Goal: Task Accomplishment & Management: Complete application form

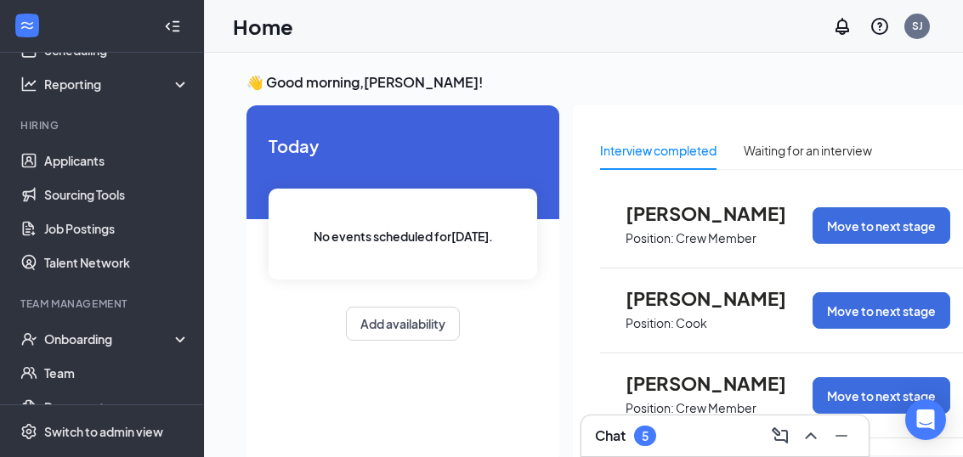
scroll to position [104, 0]
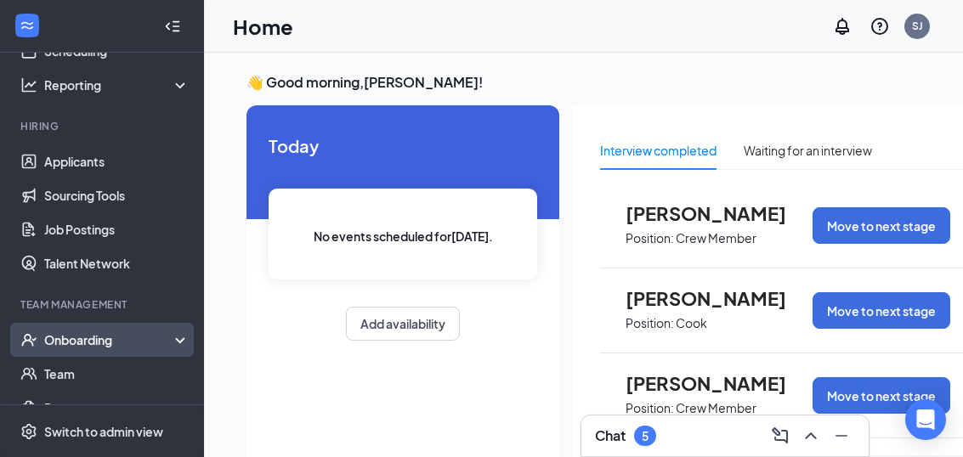
click at [114, 342] on div "Onboarding" at bounding box center [109, 339] width 131 height 17
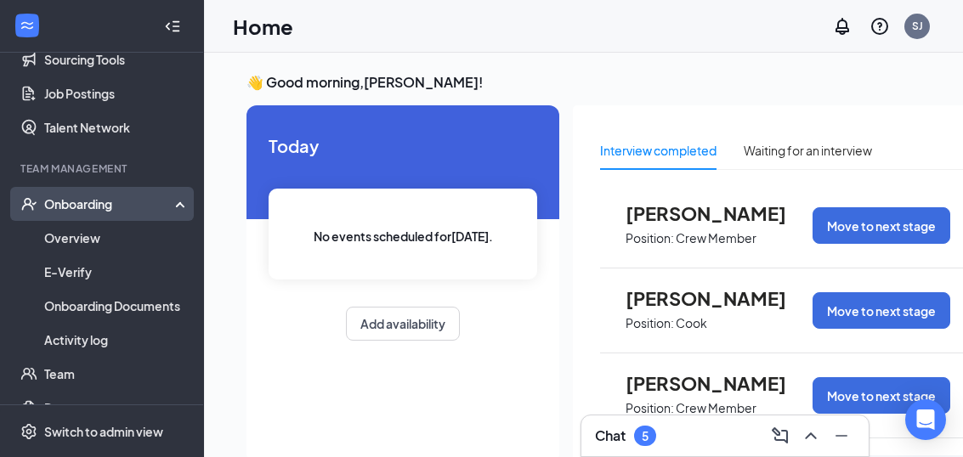
scroll to position [240, 0]
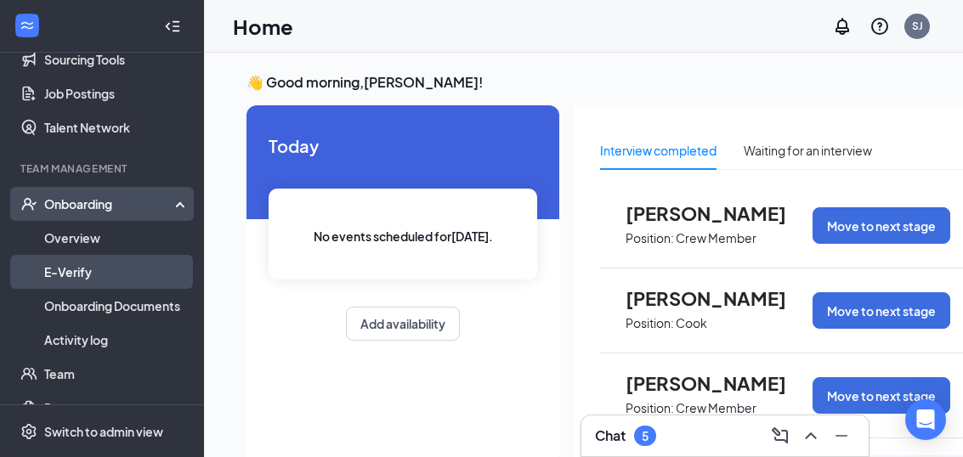
click at [98, 273] on link "E-Verify" at bounding box center [116, 272] width 145 height 34
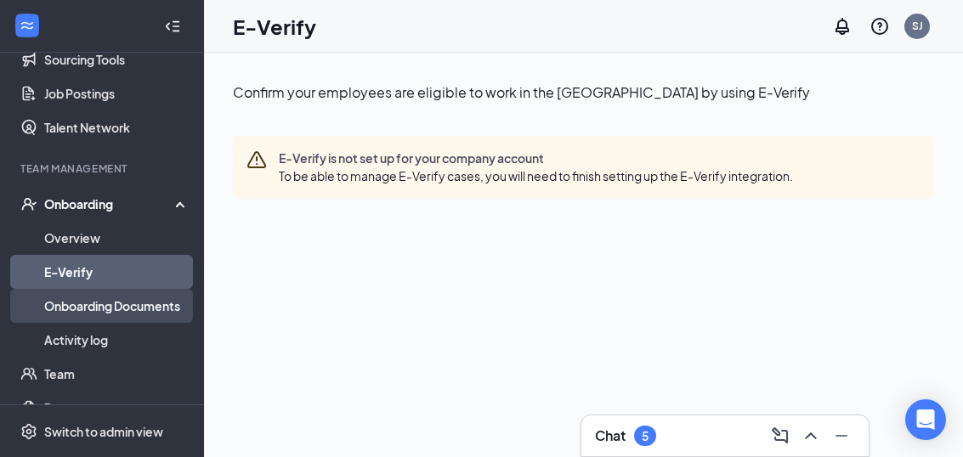
click at [161, 307] on link "Onboarding Documents" at bounding box center [116, 306] width 145 height 34
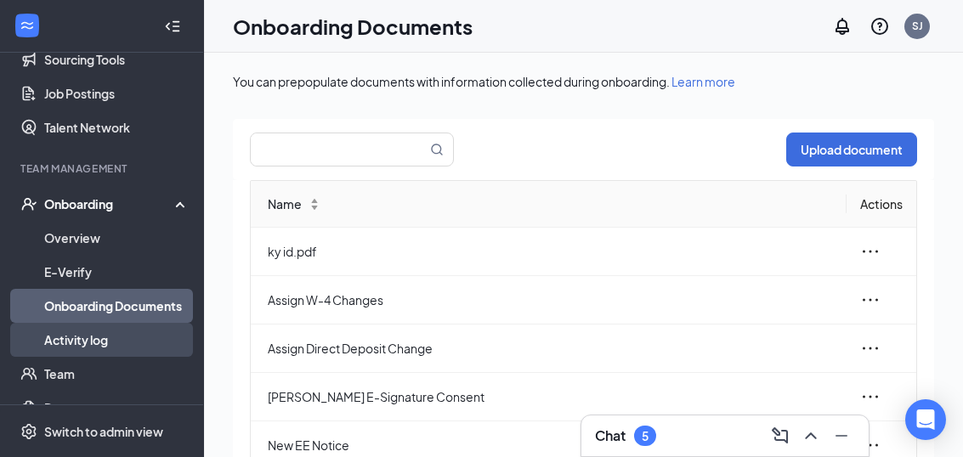
click at [116, 345] on link "Activity log" at bounding box center [116, 340] width 145 height 34
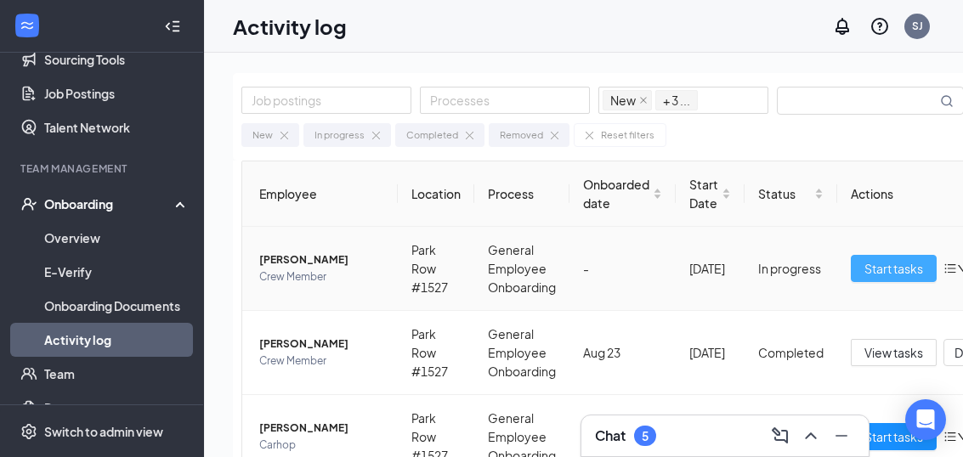
click at [904, 276] on span "Start tasks" at bounding box center [893, 268] width 59 height 19
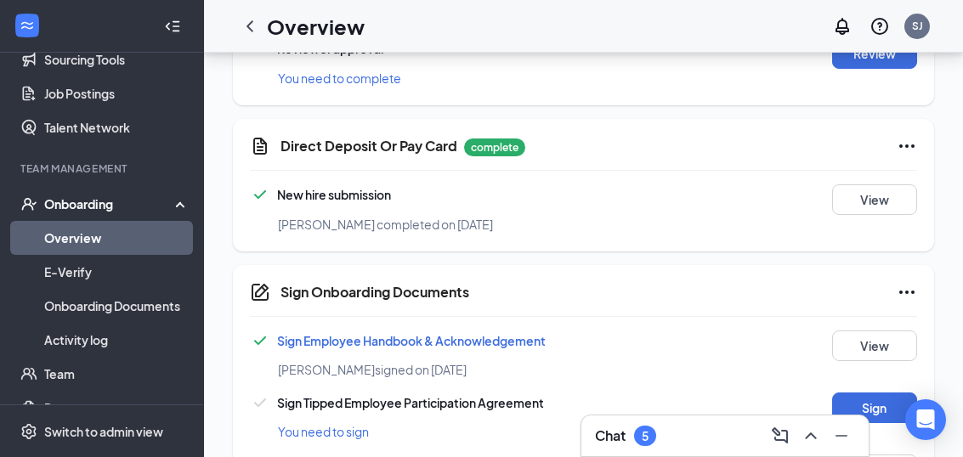
scroll to position [925, 0]
click at [890, 202] on button "View" at bounding box center [874, 200] width 85 height 31
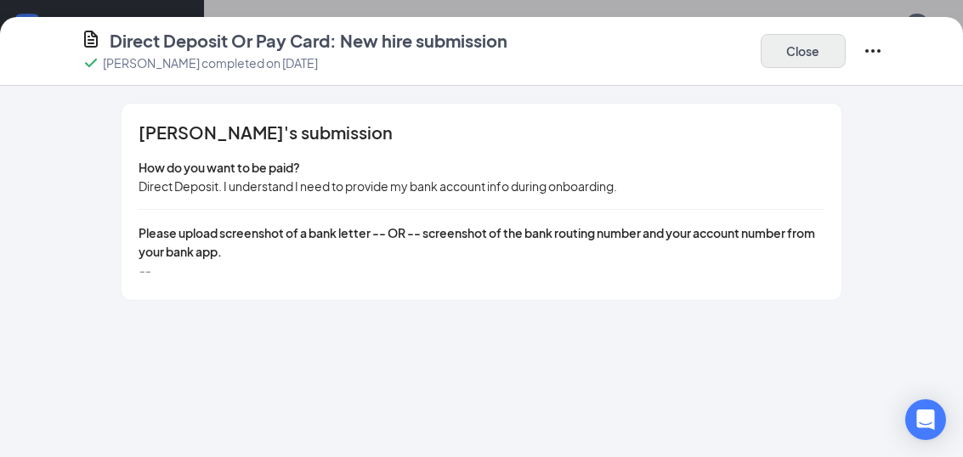
click at [809, 56] on button "Close" at bounding box center [802, 51] width 85 height 34
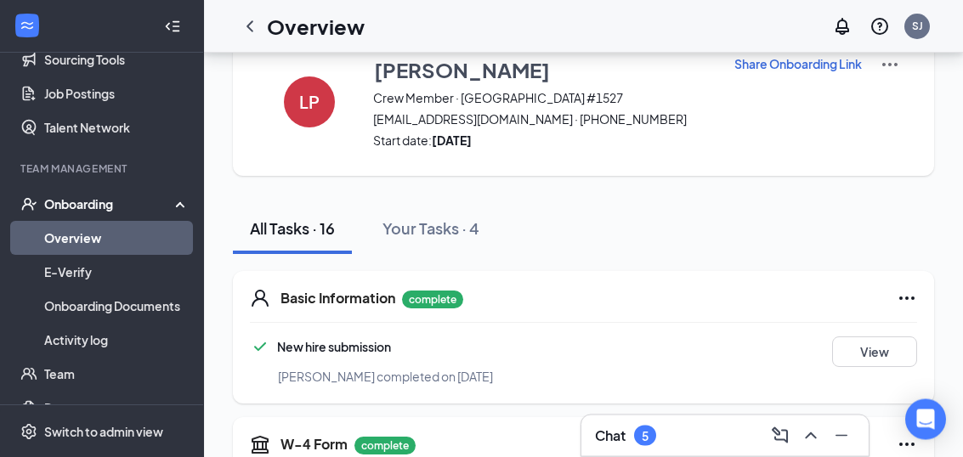
scroll to position [54, 0]
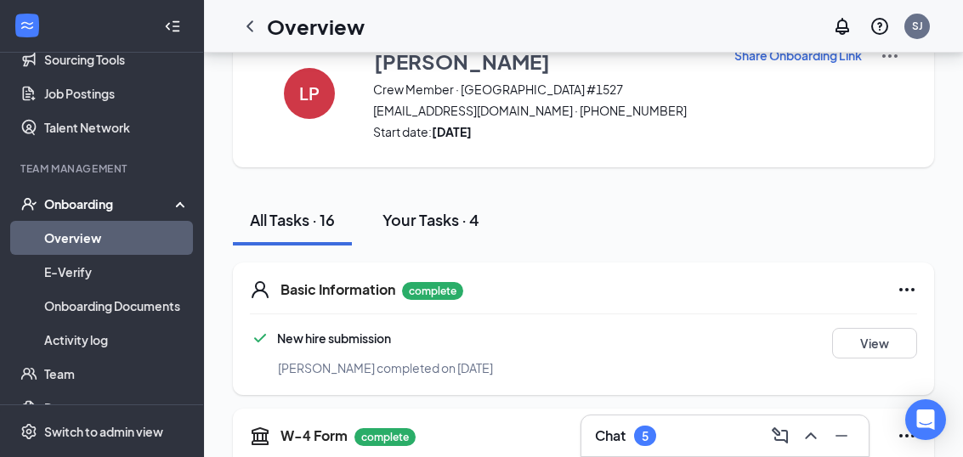
click at [440, 229] on div "Your Tasks · 4" at bounding box center [430, 219] width 97 height 21
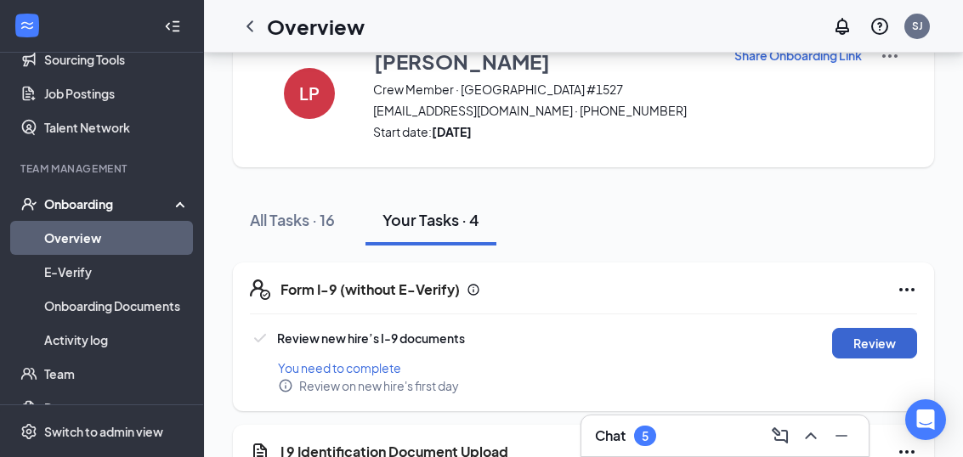
click at [887, 349] on button "Review" at bounding box center [874, 343] width 85 height 31
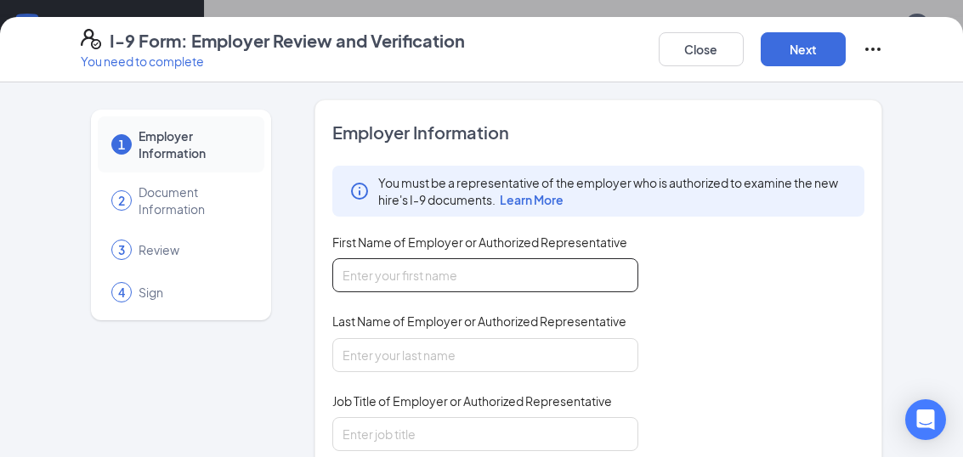
click at [563, 278] on input "First Name of Employer or Authorized Representative" at bounding box center [485, 275] width 306 height 34
type input "[PERSON_NAME]"
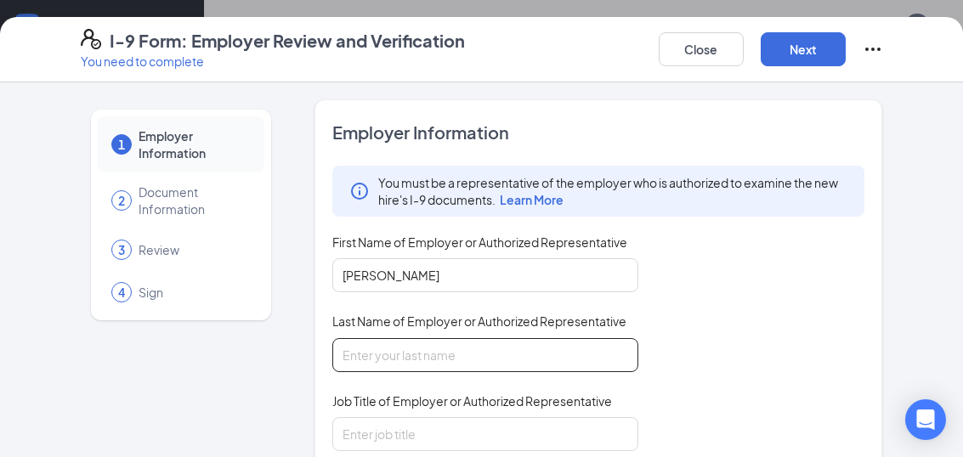
click at [447, 338] on input "Last Name of Employer or Authorized Representative" at bounding box center [485, 355] width 306 height 34
type input "h"
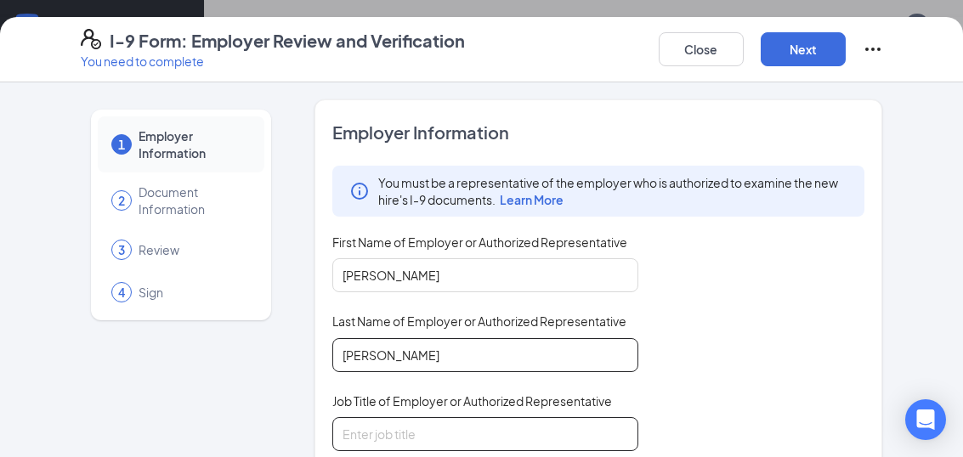
type input "[PERSON_NAME]"
click at [464, 432] on input "Job Title of Employer or Authorized Representative" at bounding box center [485, 434] width 306 height 34
type input "m"
type input "gm"
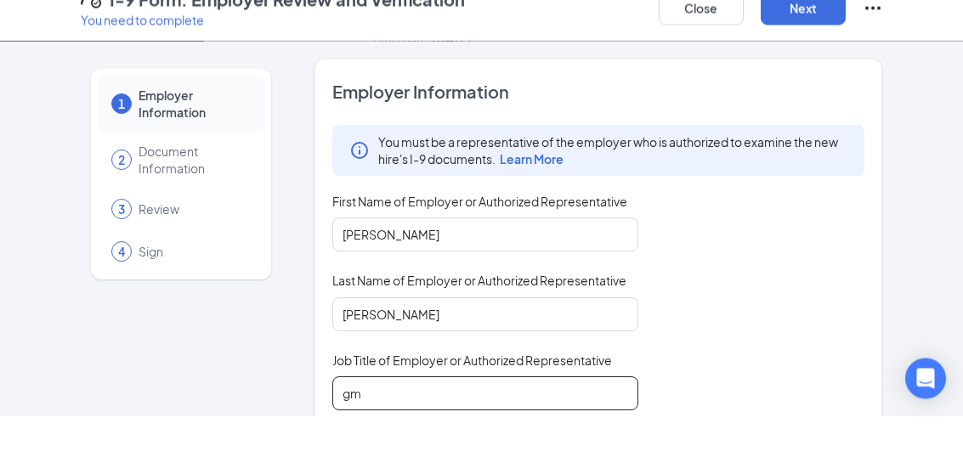
scroll to position [0, 0]
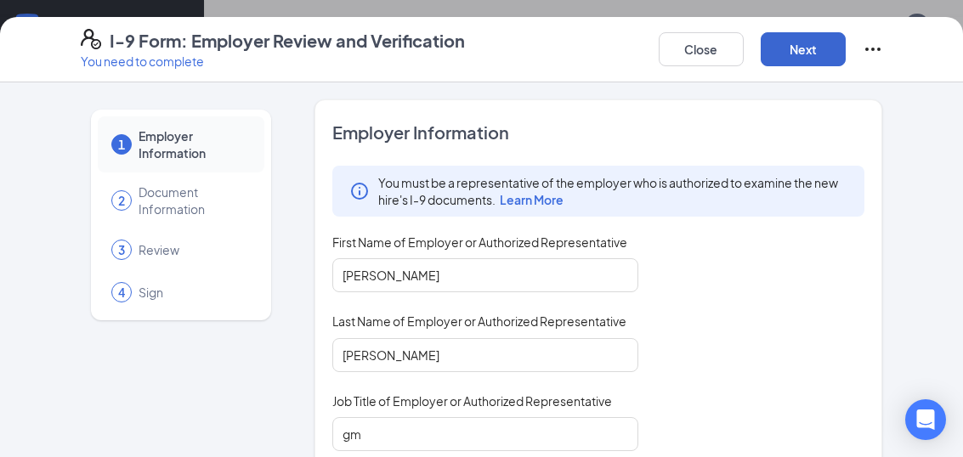
click at [807, 48] on button "Next" at bounding box center [802, 49] width 85 height 34
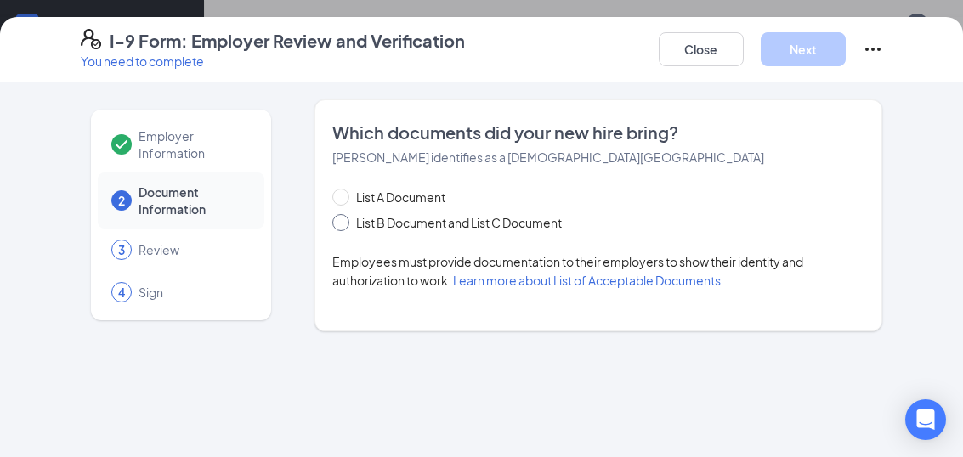
click at [338, 231] on label "List B Document and List C Document" at bounding box center [450, 222] width 236 height 19
click at [338, 226] on input "List B Document and List C Document" at bounding box center [338, 220] width 12 height 12
radio input "true"
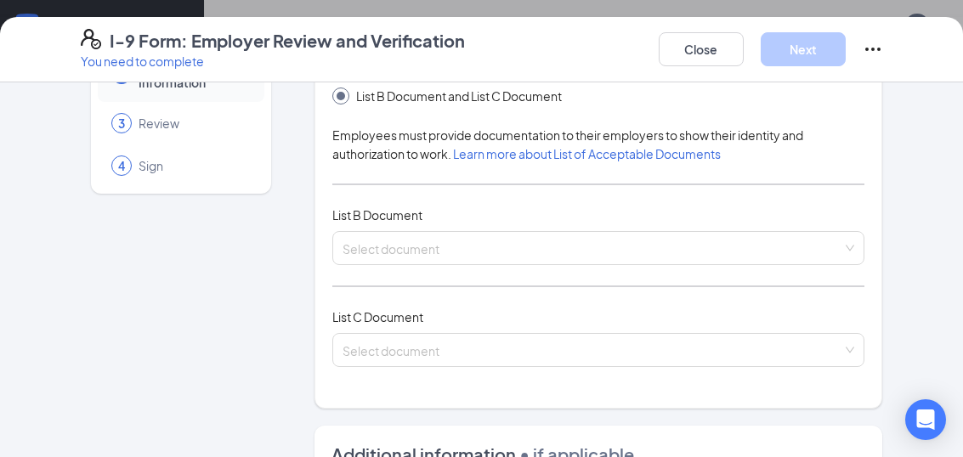
scroll to position [127, 0]
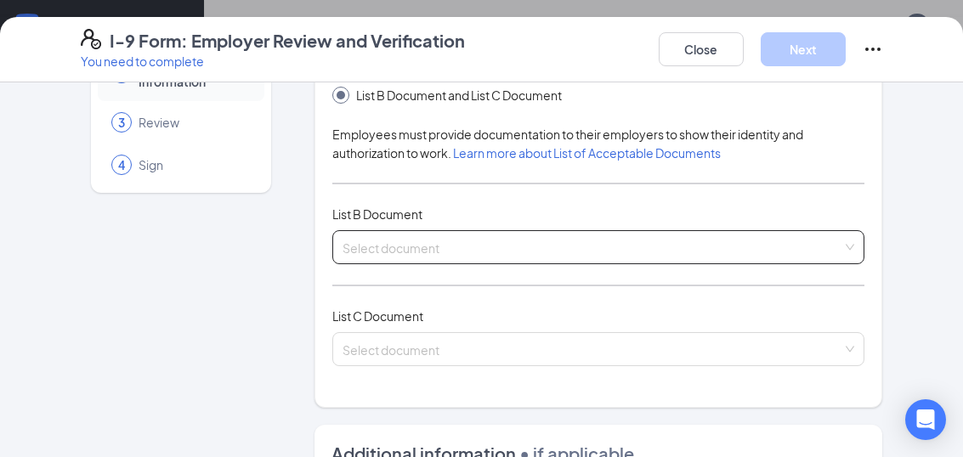
click at [394, 255] on input "search" at bounding box center [592, 243] width 500 height 25
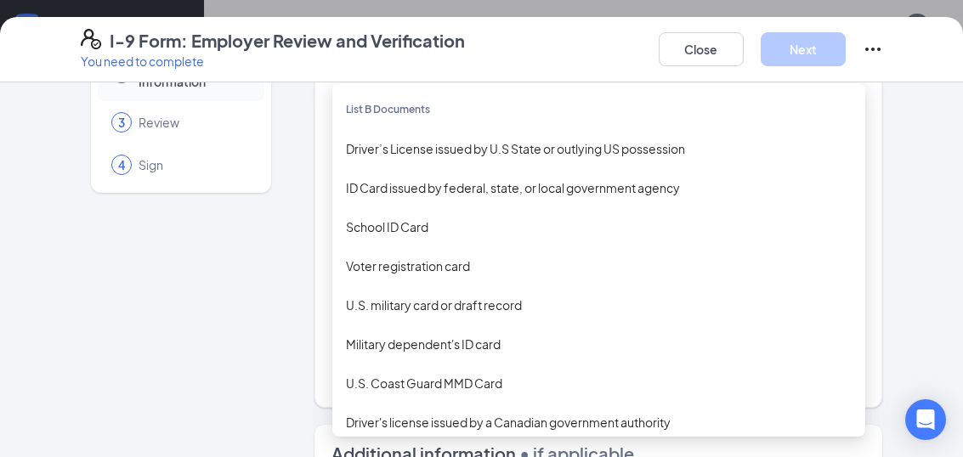
click at [528, 165] on div "Driver’s License issued by U.S State or outlying US possession" at bounding box center [598, 148] width 533 height 39
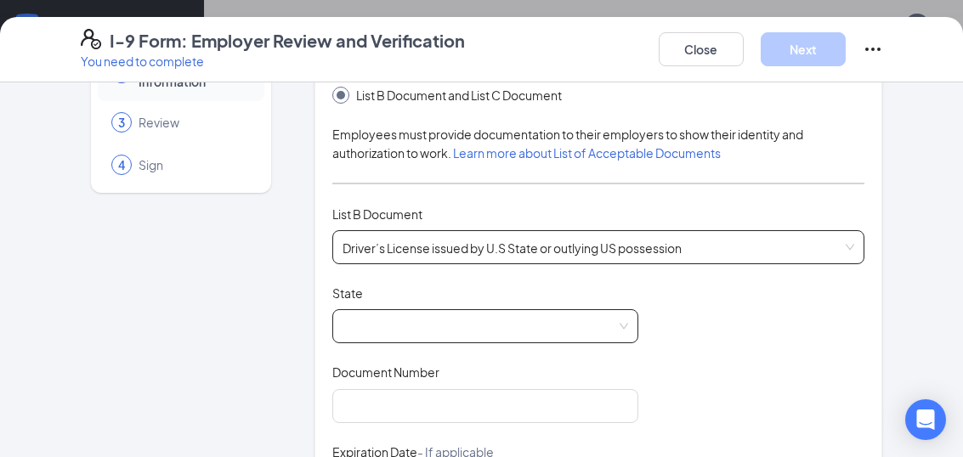
click at [401, 331] on span at bounding box center [484, 326] width 285 height 32
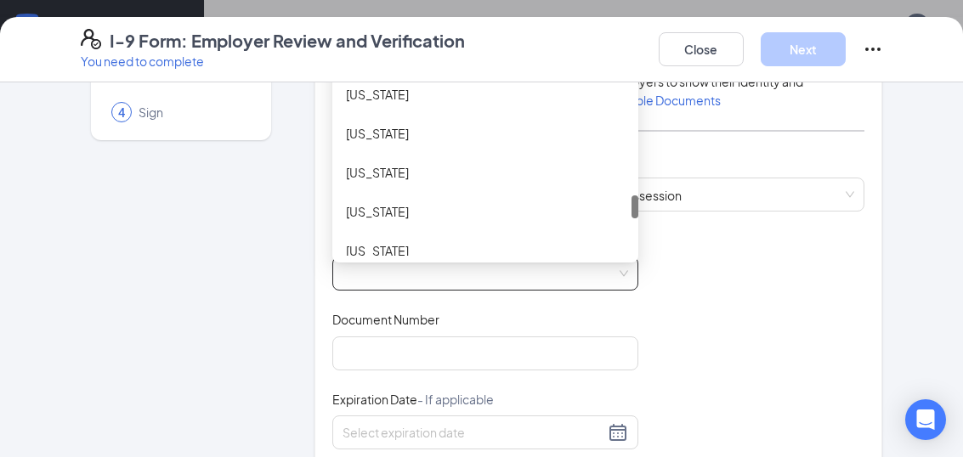
scroll to position [1486, 0]
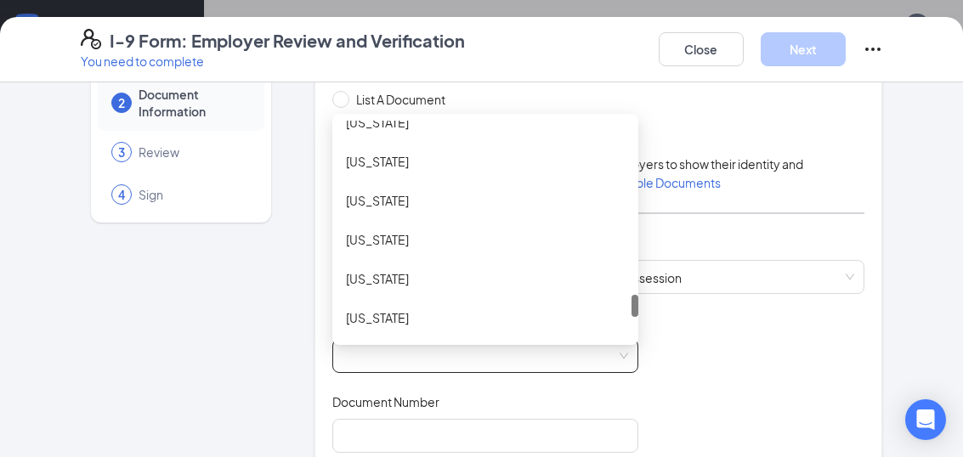
click at [387, 277] on div "[US_STATE]" at bounding box center [485, 278] width 279 height 19
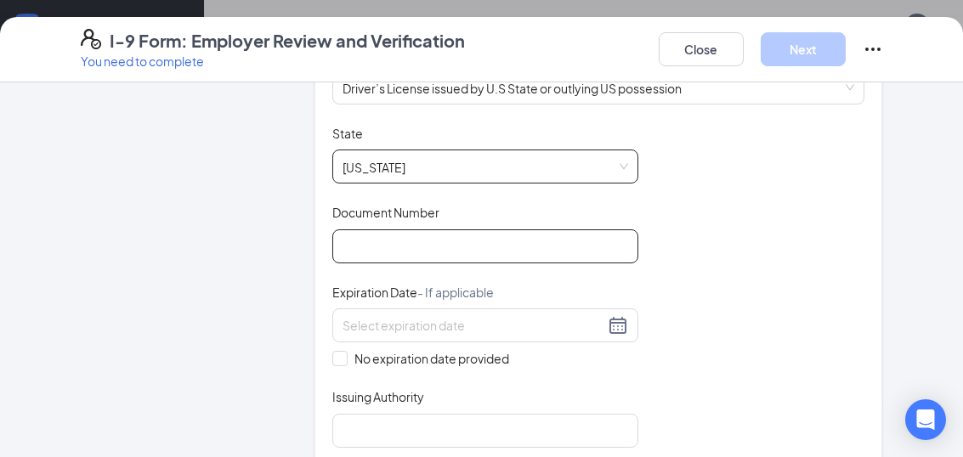
click at [432, 240] on input "Document Number" at bounding box center [485, 246] width 306 height 34
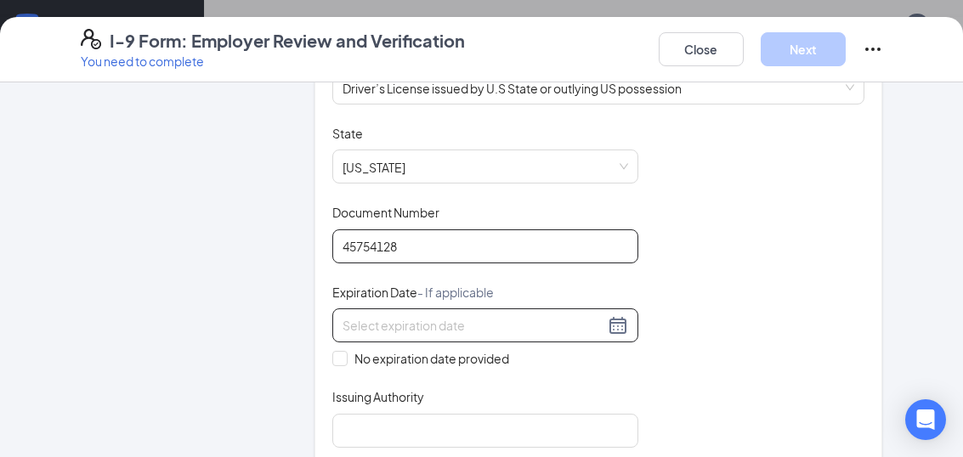
type input "45754128"
click at [391, 330] on input at bounding box center [473, 325] width 262 height 19
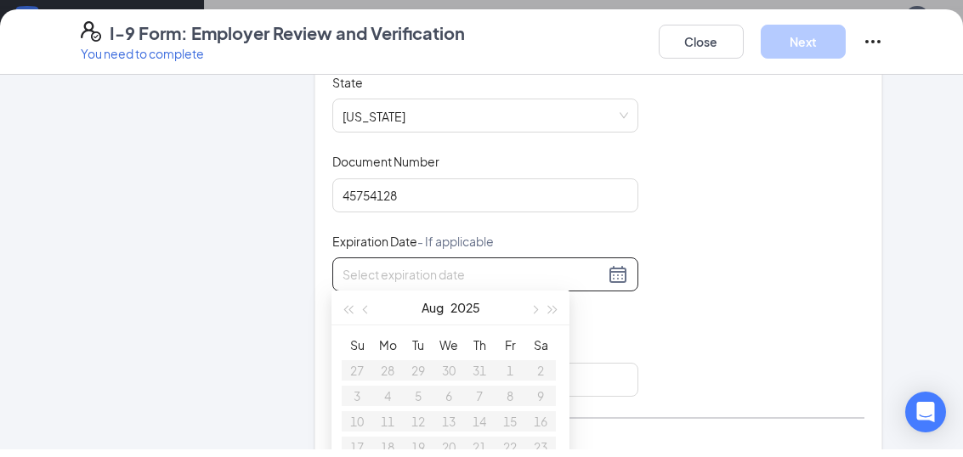
scroll to position [8, 0]
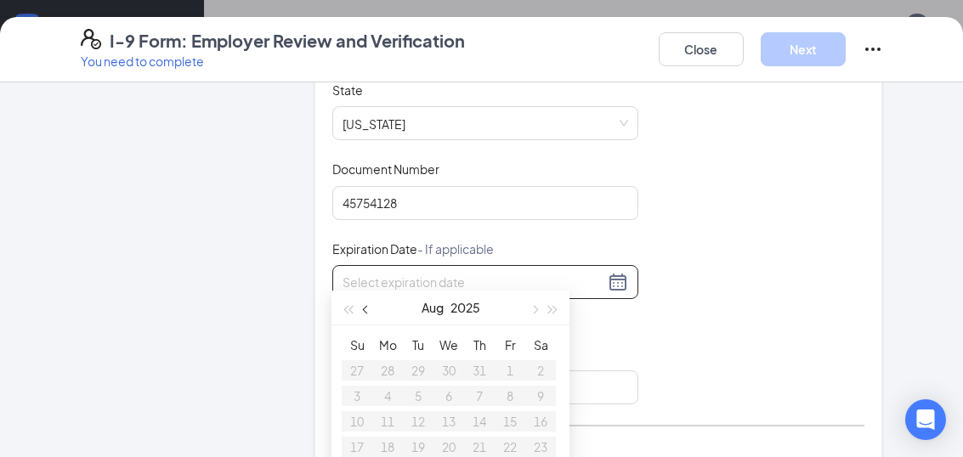
click at [374, 309] on button "button" at bounding box center [366, 308] width 19 height 34
click at [372, 321] on button "button" at bounding box center [366, 308] width 19 height 34
click at [373, 318] on button "button" at bounding box center [366, 308] width 19 height 34
click at [372, 318] on button "button" at bounding box center [366, 308] width 19 height 34
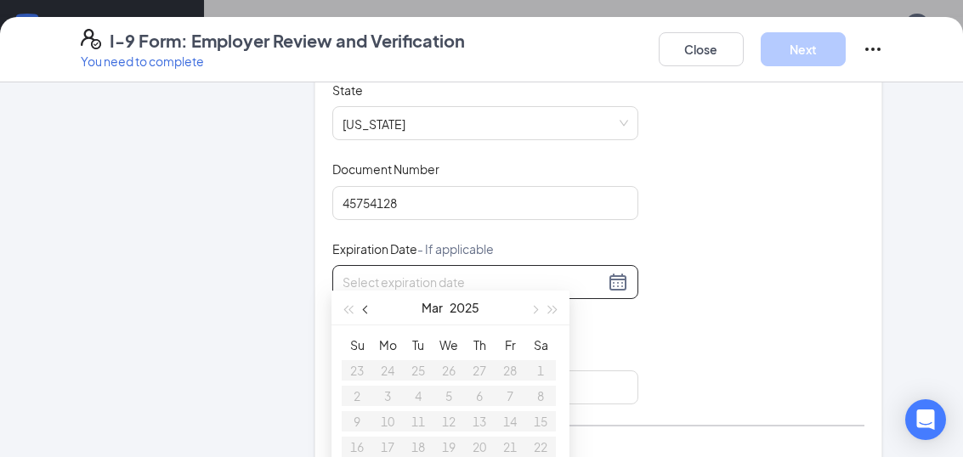
click at [373, 307] on button "button" at bounding box center [366, 308] width 19 height 34
click at [383, 317] on div "[DATE]" at bounding box center [450, 308] width 148 height 34
click at [372, 300] on button "button" at bounding box center [366, 308] width 19 height 34
click at [554, 308] on span "button" at bounding box center [553, 310] width 8 height 8
click at [558, 309] on button "button" at bounding box center [553, 308] width 19 height 34
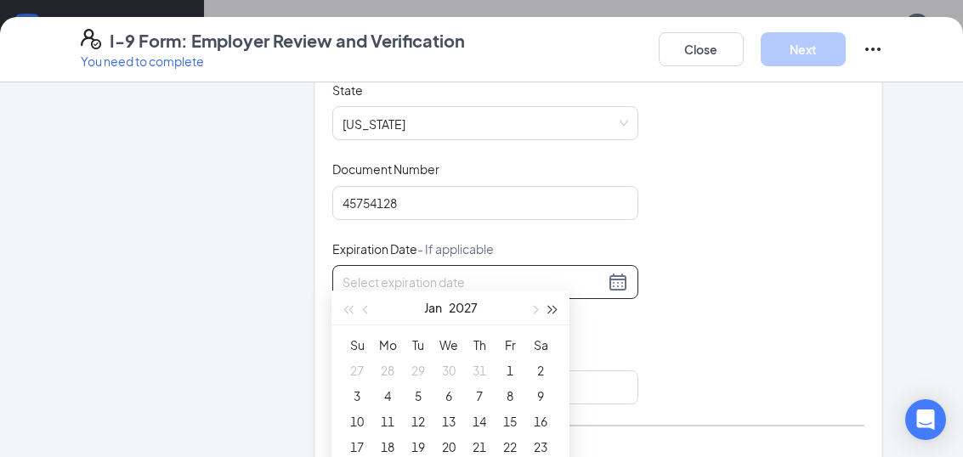
click at [557, 305] on button "button" at bounding box center [553, 308] width 19 height 34
click at [554, 316] on button "button" at bounding box center [553, 308] width 19 height 34
click at [557, 316] on button "button" at bounding box center [553, 308] width 19 height 34
click at [557, 317] on button "button" at bounding box center [553, 308] width 19 height 34
type input "[DATE]"
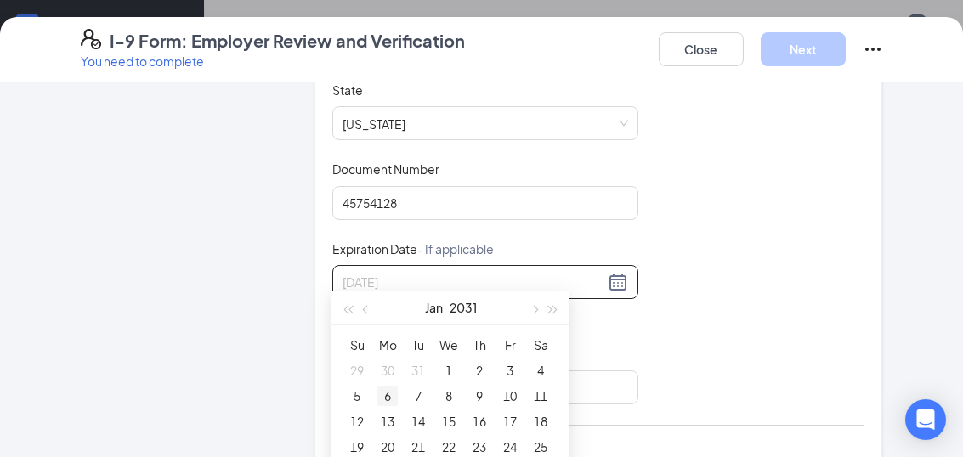
click at [387, 398] on div "6" at bounding box center [387, 396] width 20 height 20
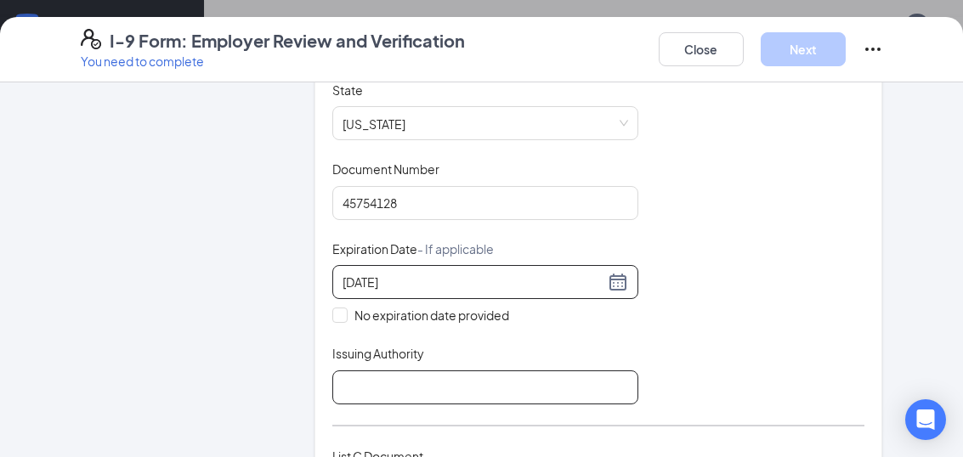
click at [379, 380] on input "Issuing Authority" at bounding box center [485, 387] width 306 height 34
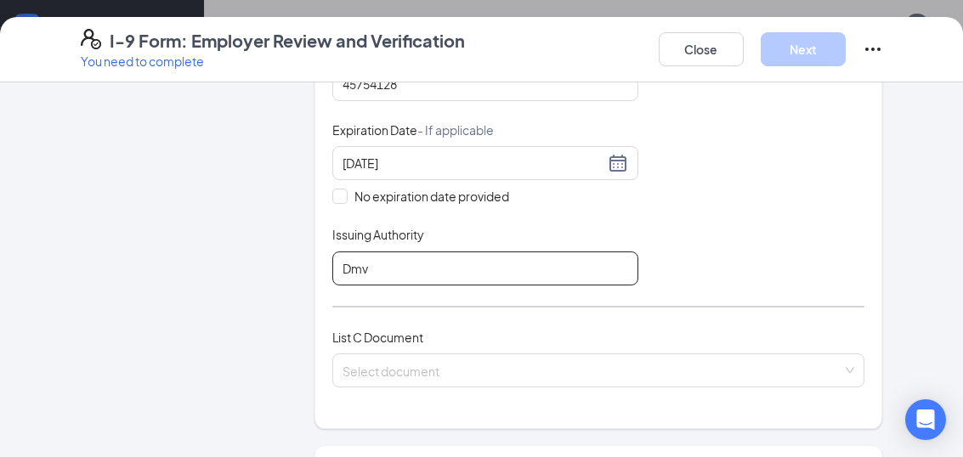
scroll to position [450, 0]
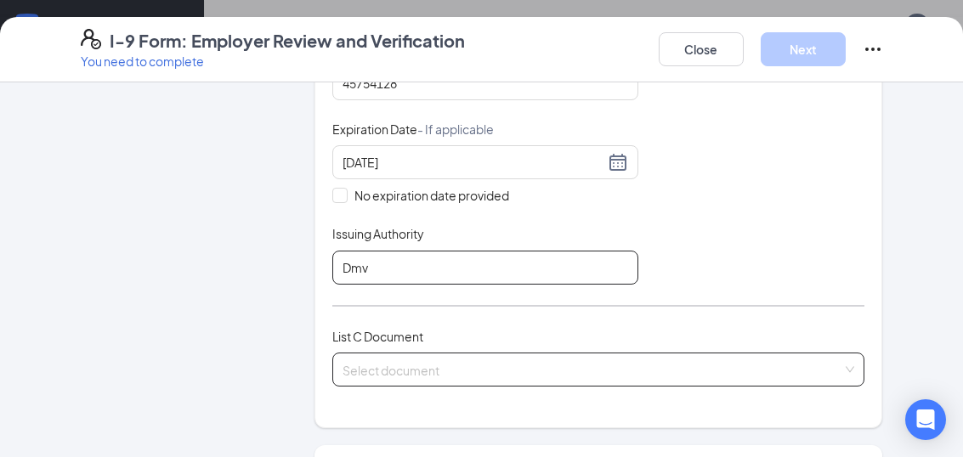
type input "Dmv"
click at [458, 368] on input "search" at bounding box center [592, 365] width 500 height 25
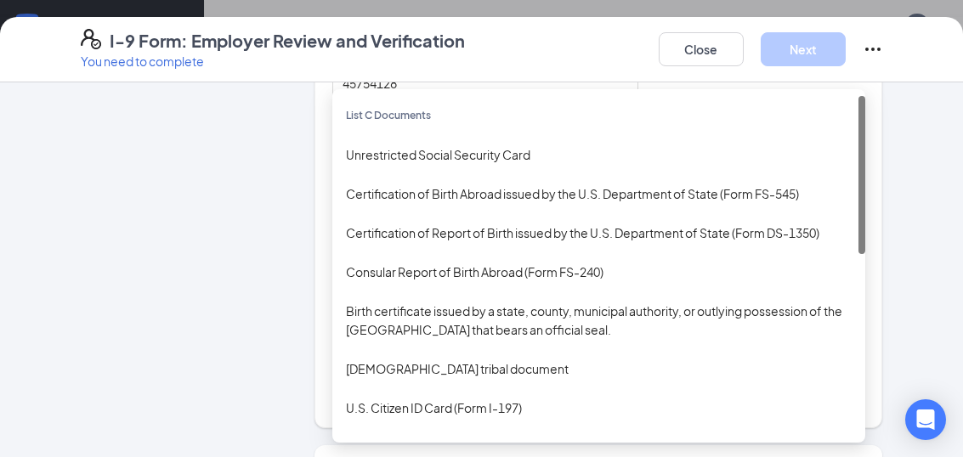
click at [495, 145] on div "Unrestricted Social Security Card" at bounding box center [599, 154] width 506 height 19
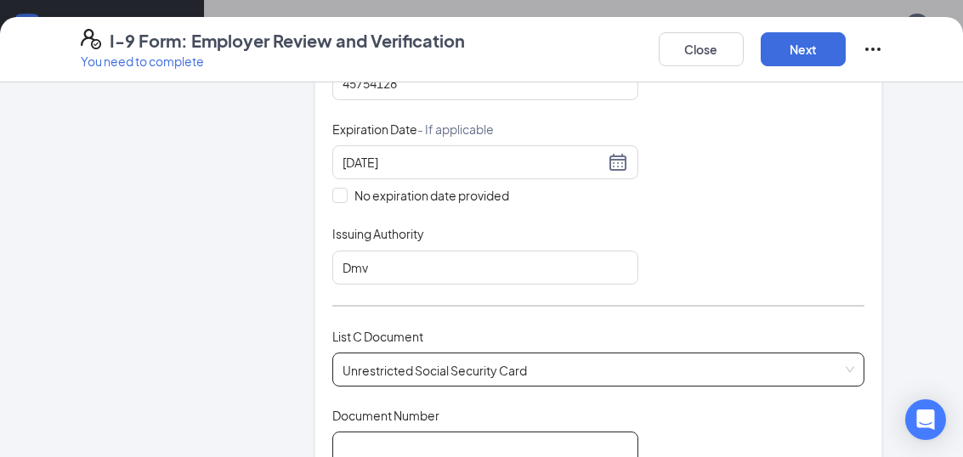
click at [453, 450] on input "Document Number" at bounding box center [485, 449] width 306 height 34
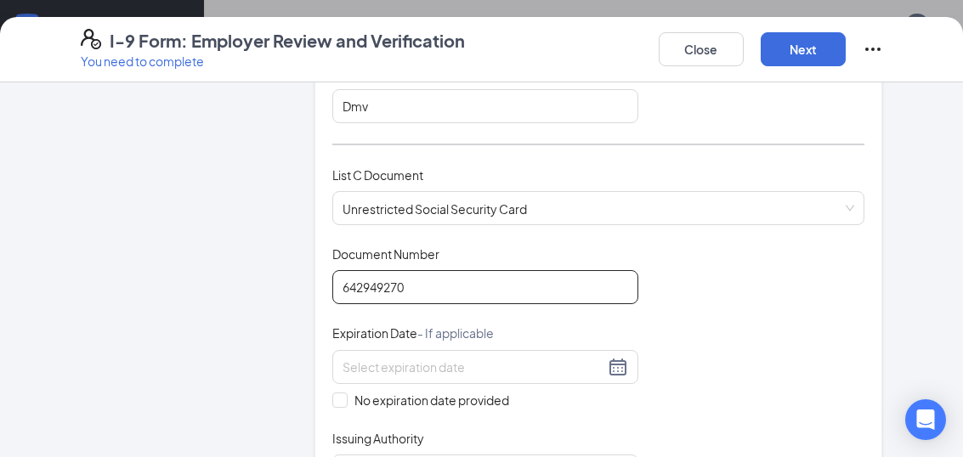
scroll to position [613, 0]
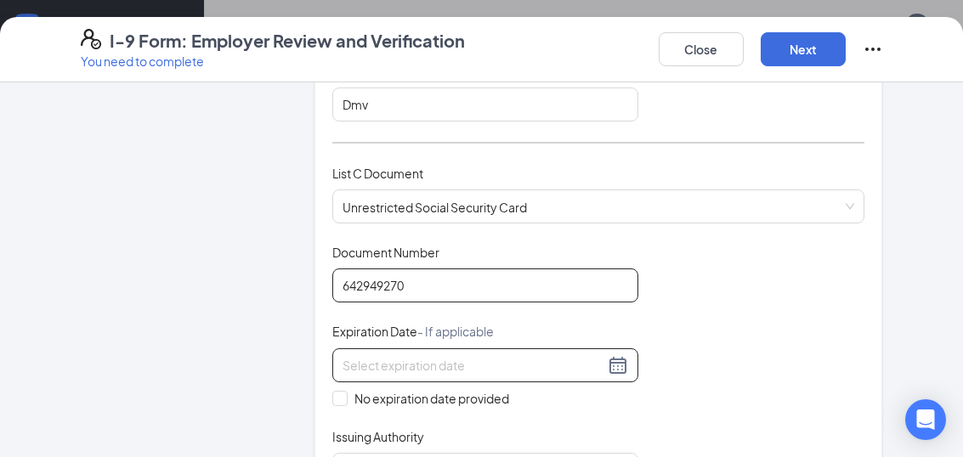
type input "642949270"
click at [465, 363] on input at bounding box center [473, 365] width 262 height 19
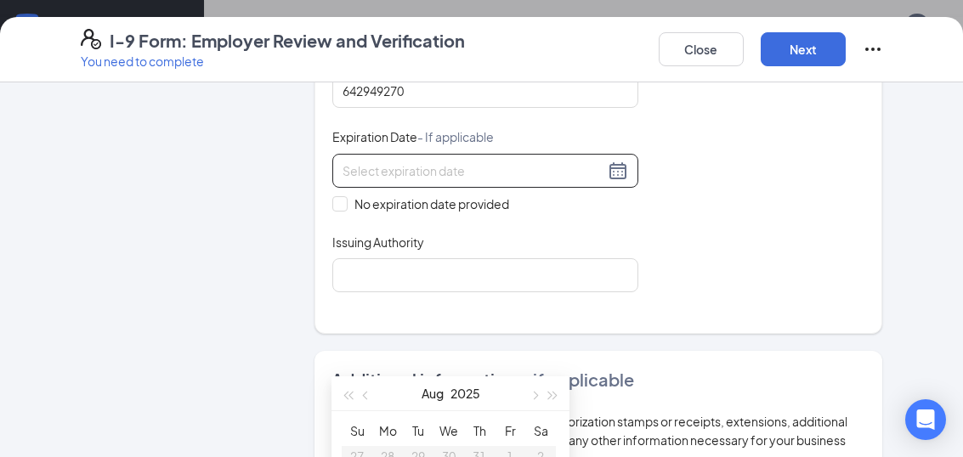
scroll to position [811, 0]
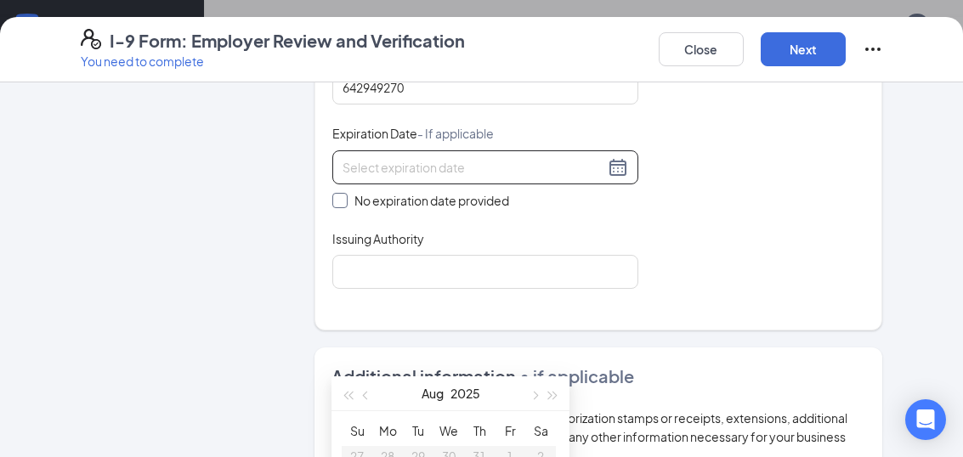
click at [356, 195] on span "No expiration date provided" at bounding box center [432, 200] width 168 height 19
click at [344, 195] on input "No expiration date provided" at bounding box center [338, 199] width 12 height 12
checkbox input "true"
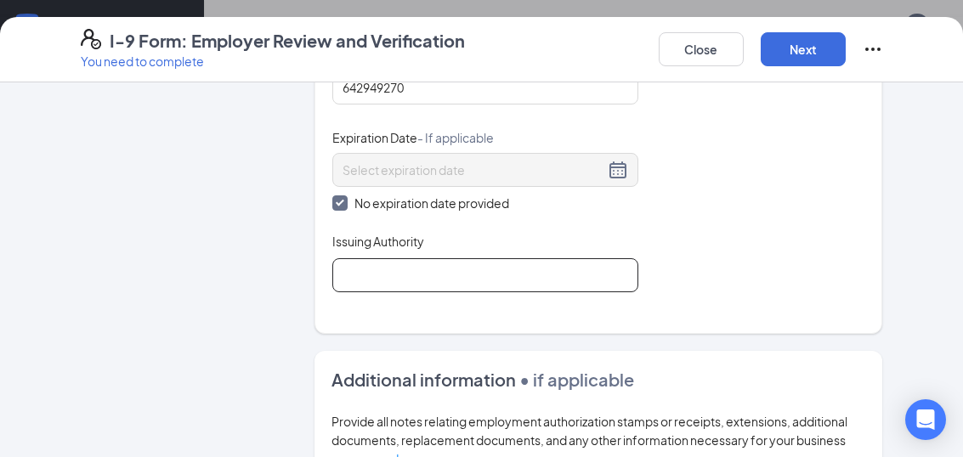
click at [449, 268] on input "Issuing Authority" at bounding box center [485, 275] width 306 height 34
type input "A"
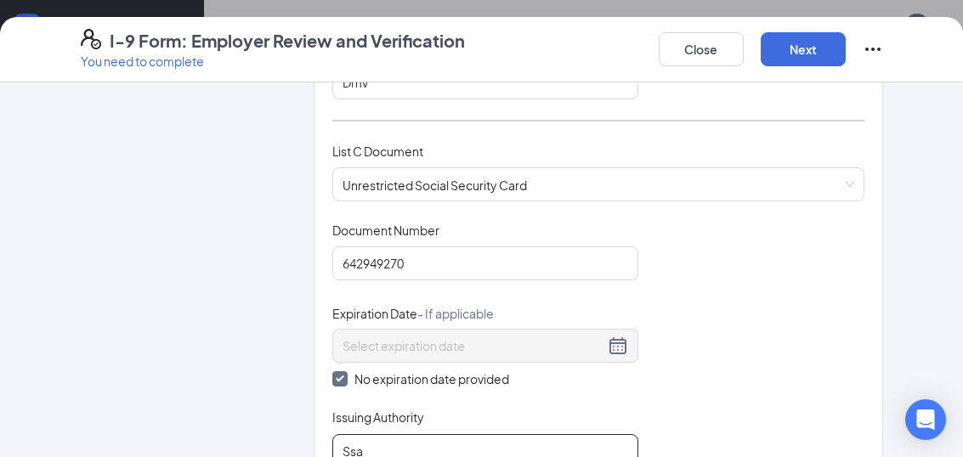
scroll to position [644, 0]
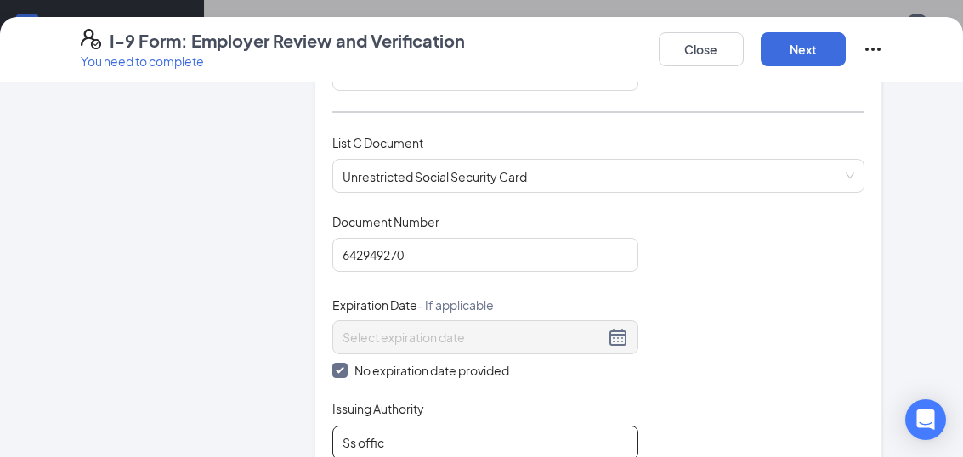
type input "Ss office"
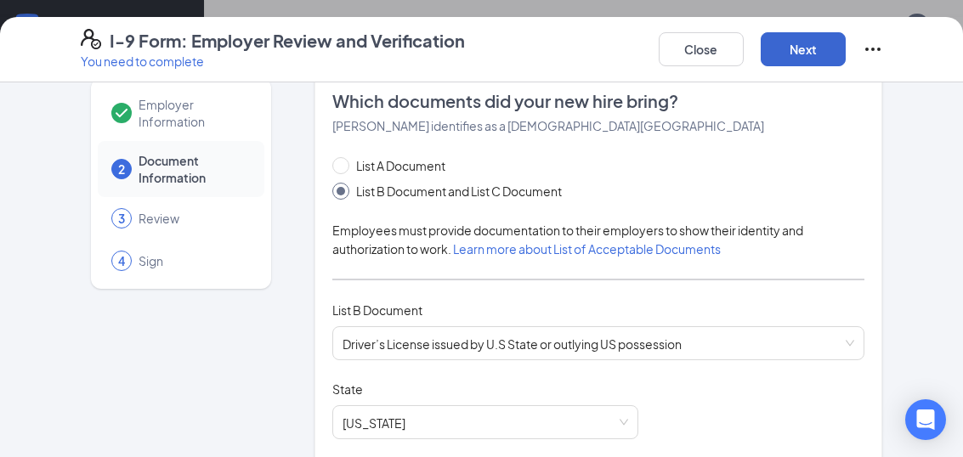
click at [811, 45] on button "Next" at bounding box center [802, 49] width 85 height 34
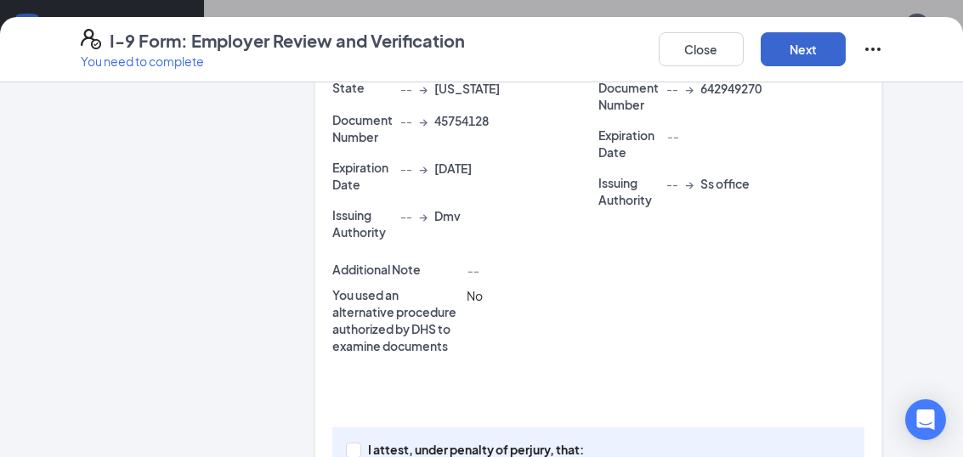
scroll to position [449, 0]
click at [348, 444] on input "I attest, under penalty of [PERSON_NAME], that: (1) I have examined the documen…" at bounding box center [352, 450] width 12 height 12
checkbox input "true"
click at [813, 47] on button "Next" at bounding box center [802, 49] width 85 height 34
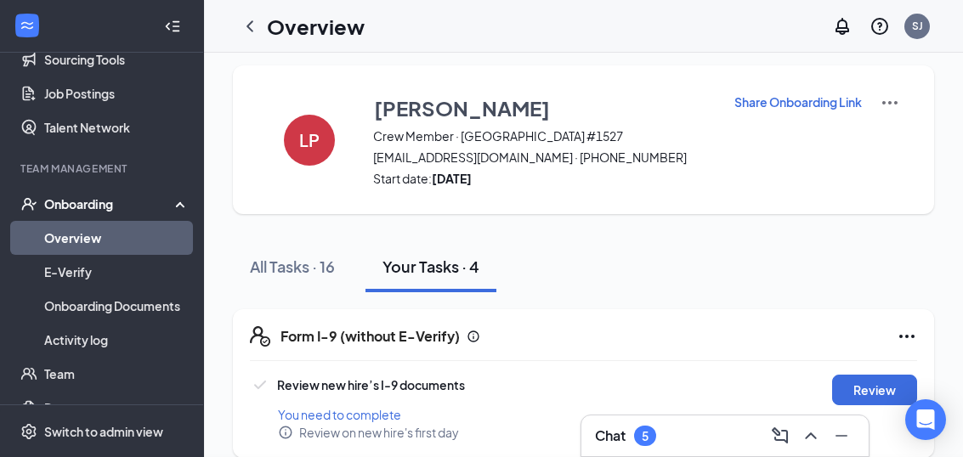
scroll to position [223, 0]
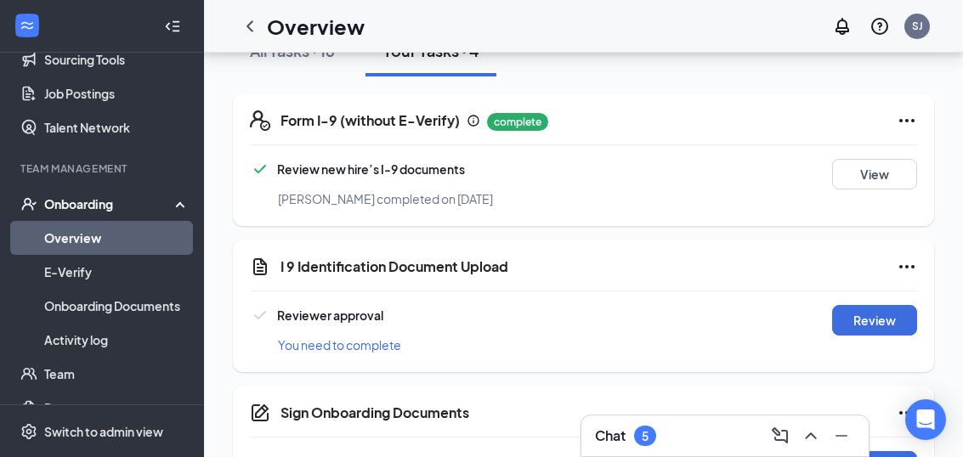
click at [880, 326] on button "Review" at bounding box center [874, 320] width 85 height 31
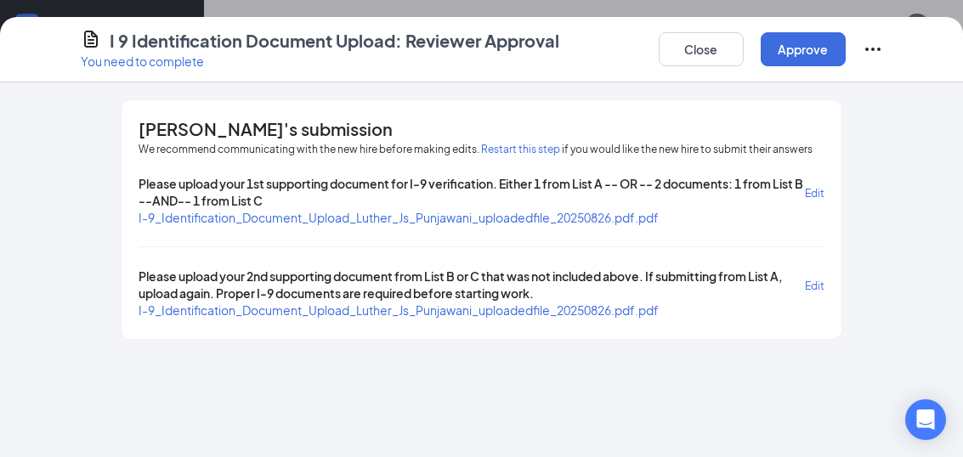
click at [817, 58] on button "Approve" at bounding box center [802, 49] width 85 height 34
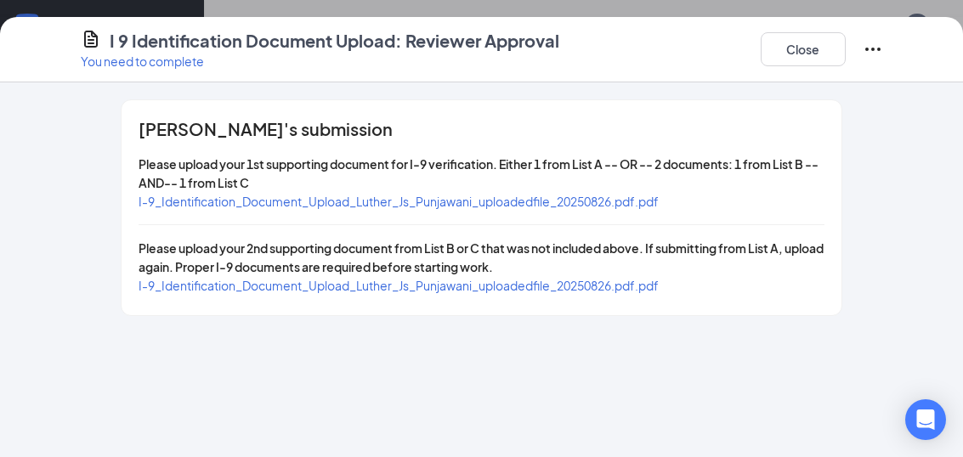
click at [810, 49] on button "Close" at bounding box center [802, 49] width 85 height 34
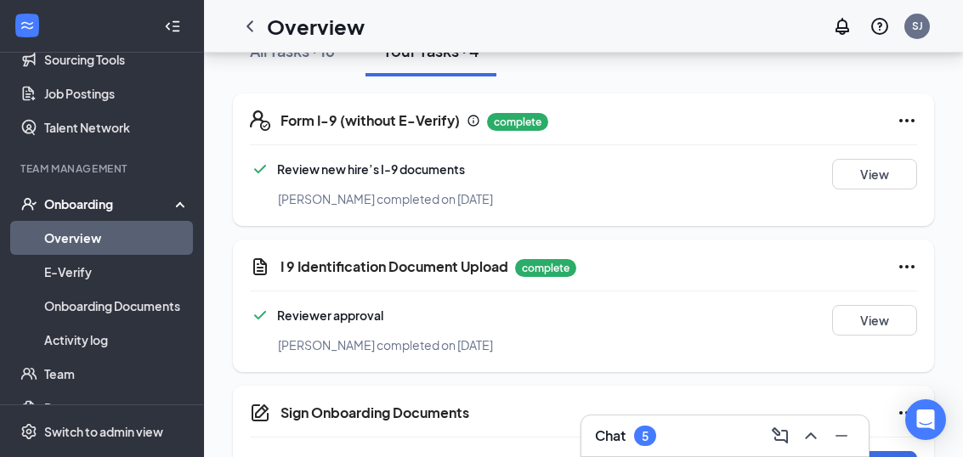
scroll to position [228, 0]
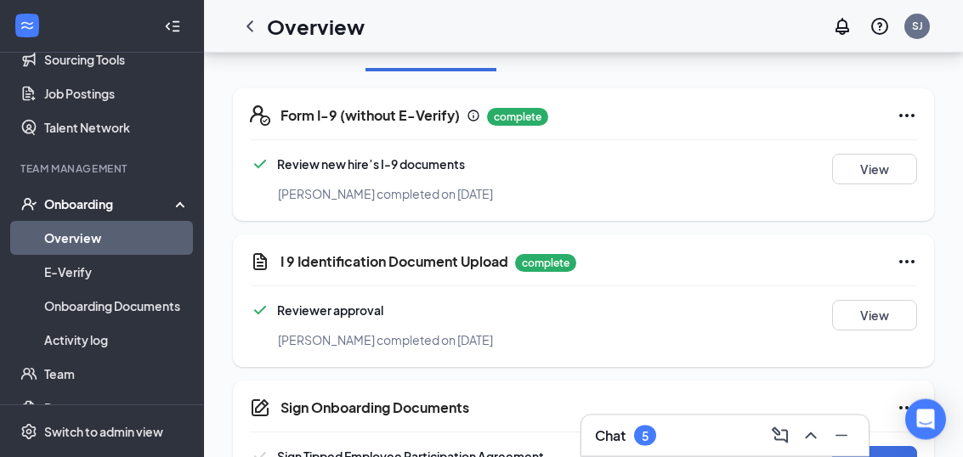
click at [893, 456] on button "Sign" at bounding box center [874, 462] width 85 height 31
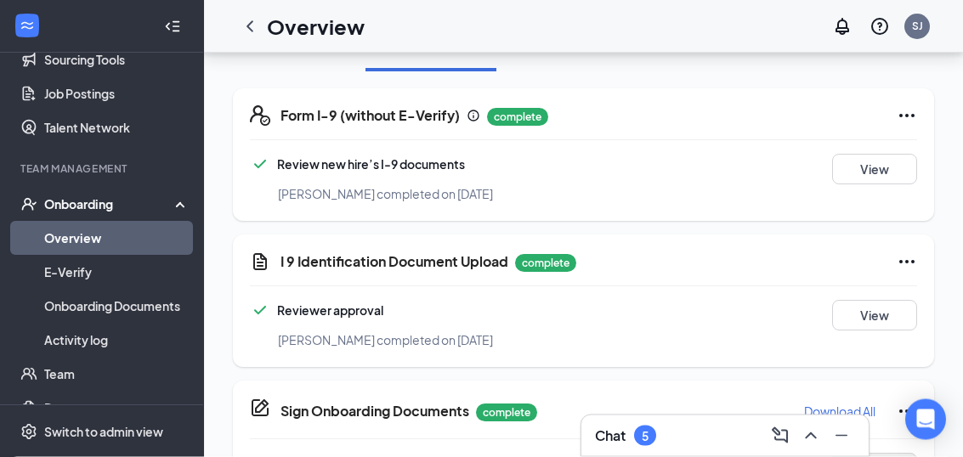
scroll to position [229, 0]
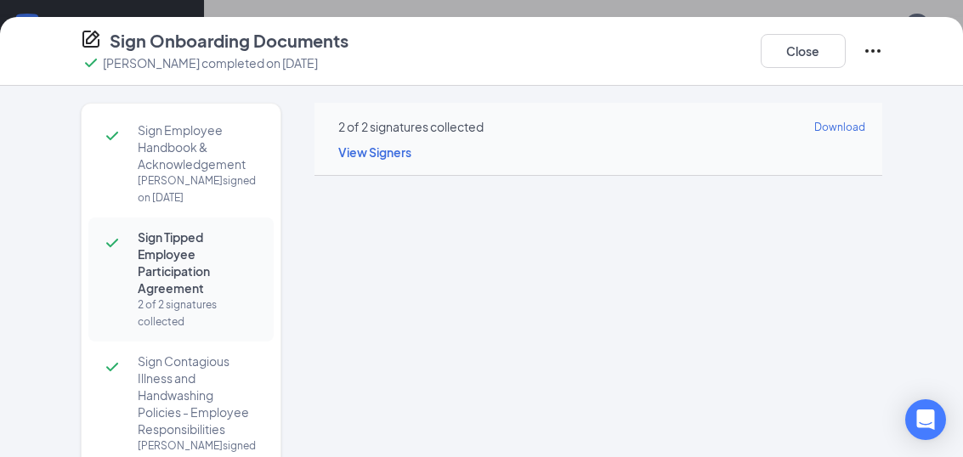
scroll to position [0, 0]
click at [398, 154] on span "View Signers" at bounding box center [374, 151] width 73 height 15
click at [819, 50] on button "Close" at bounding box center [802, 51] width 85 height 34
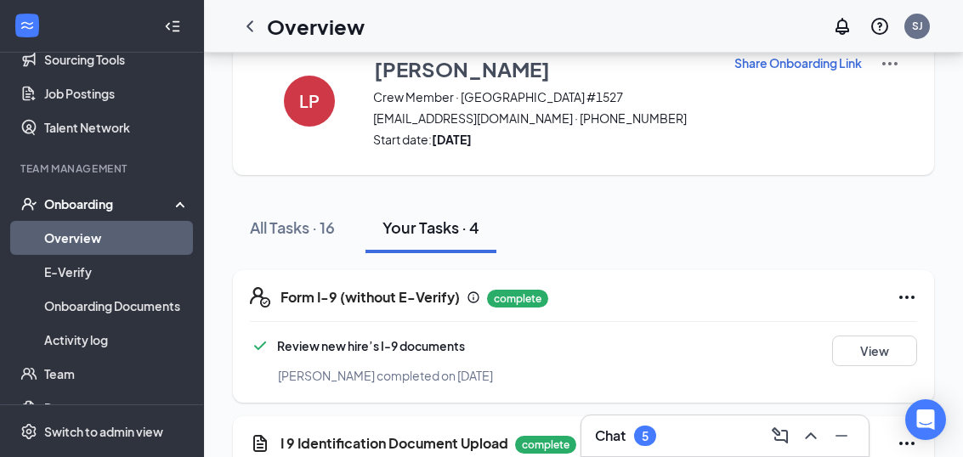
scroll to position [0, 0]
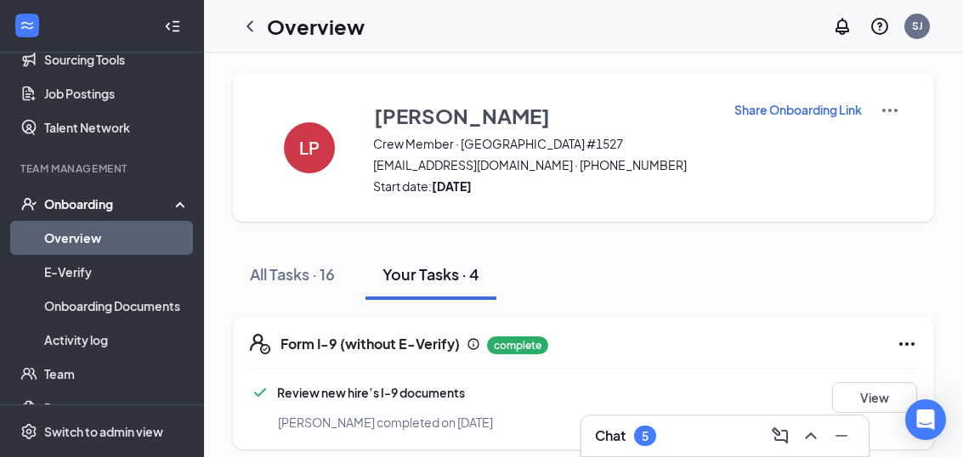
click at [442, 271] on div "Your Tasks · 4" at bounding box center [430, 273] width 97 height 21
click at [432, 282] on div "Your Tasks · 4" at bounding box center [430, 273] width 97 height 21
click at [315, 273] on div "All Tasks · 16" at bounding box center [292, 273] width 85 height 21
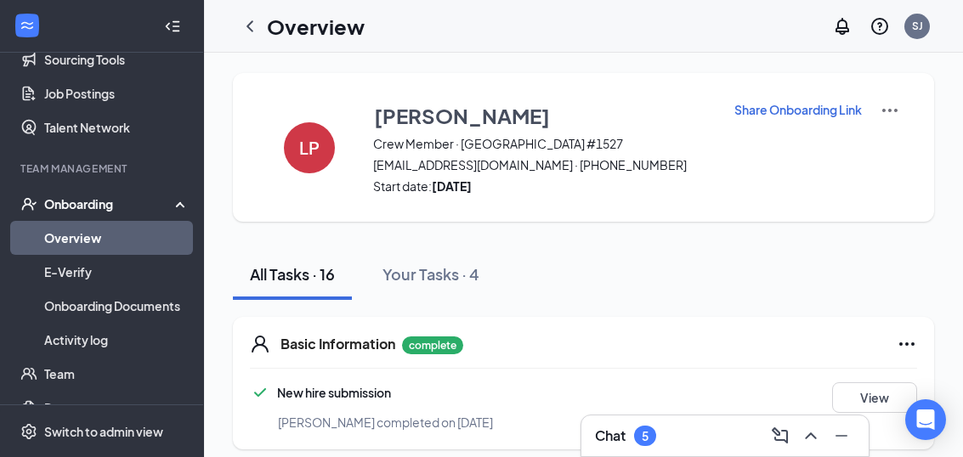
click at [699, 444] on div "Chat 5" at bounding box center [725, 435] width 260 height 27
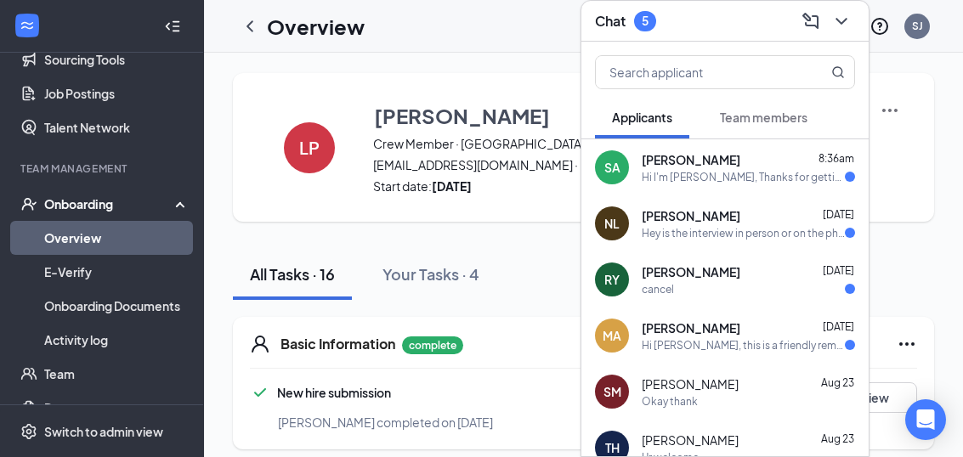
click at [706, 282] on div "cancel" at bounding box center [748, 289] width 213 height 14
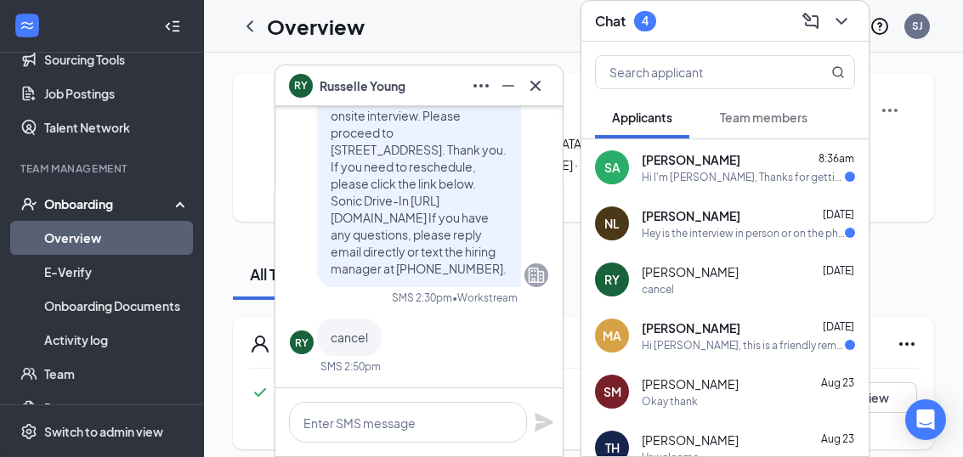
click at [547, 87] on button at bounding box center [535, 85] width 27 height 27
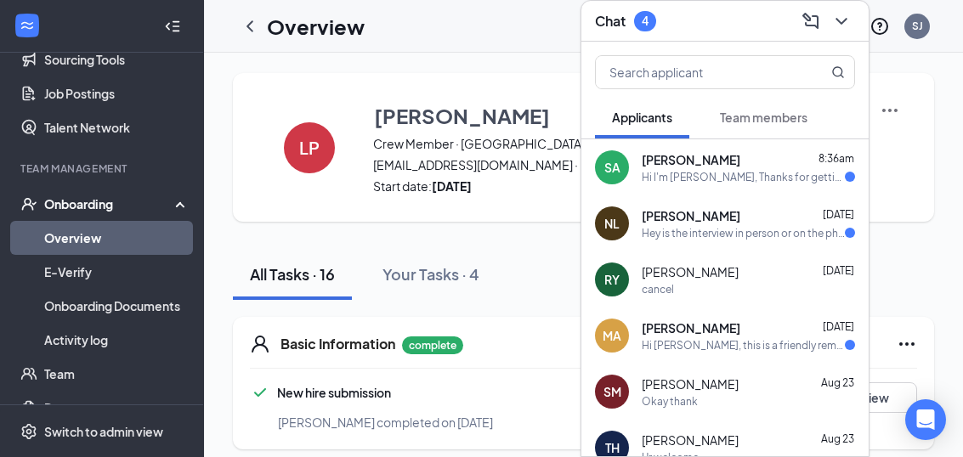
click at [789, 338] on div "Hi [PERSON_NAME], this is a friendly reminder. Your meeting with Sonic Drive-In…" at bounding box center [743, 345] width 203 height 14
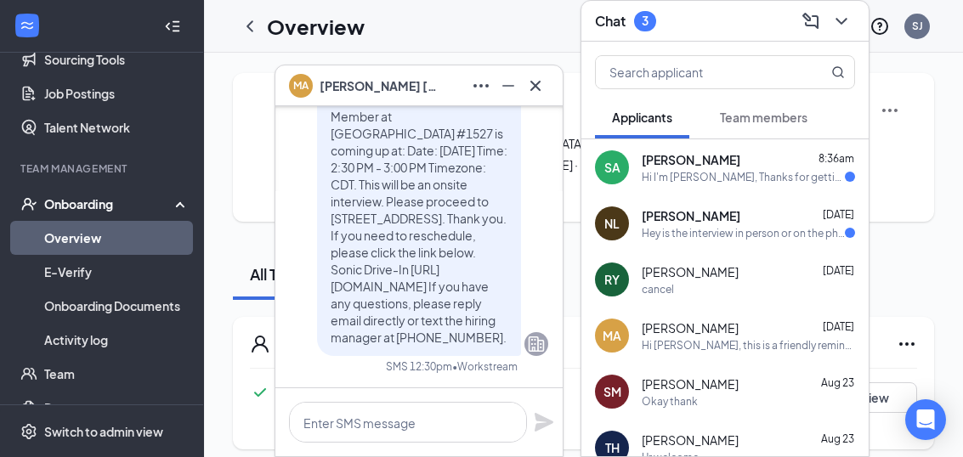
click at [535, 87] on icon "Cross" at bounding box center [535, 86] width 20 height 20
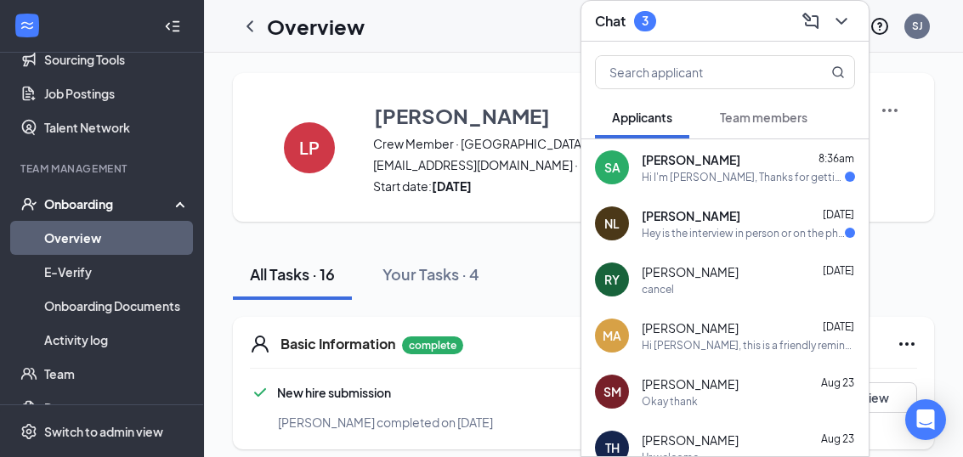
click at [781, 226] on div "Hey is the interview in person or on the phone?" at bounding box center [743, 233] width 203 height 14
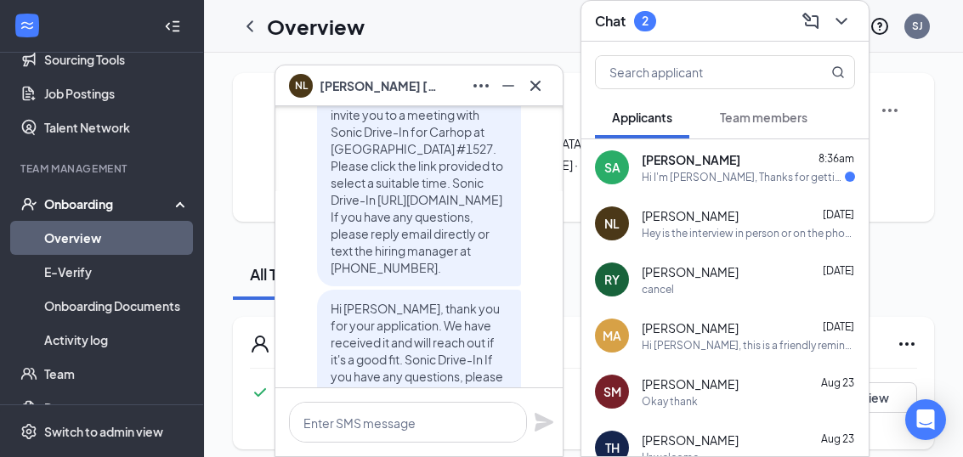
scroll to position [-458, 0]
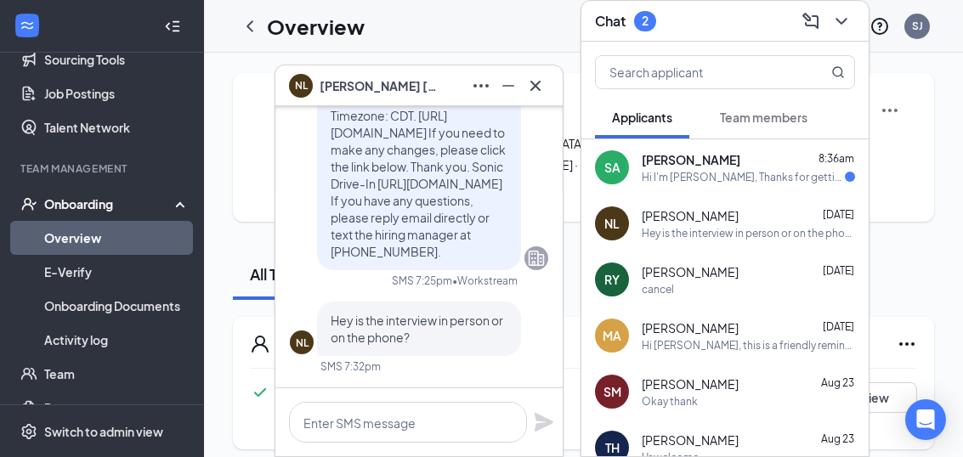
click at [800, 170] on div "Hi I'm [PERSON_NAME], Thanks for getting back to me. I understand things get bu…" at bounding box center [743, 177] width 203 height 14
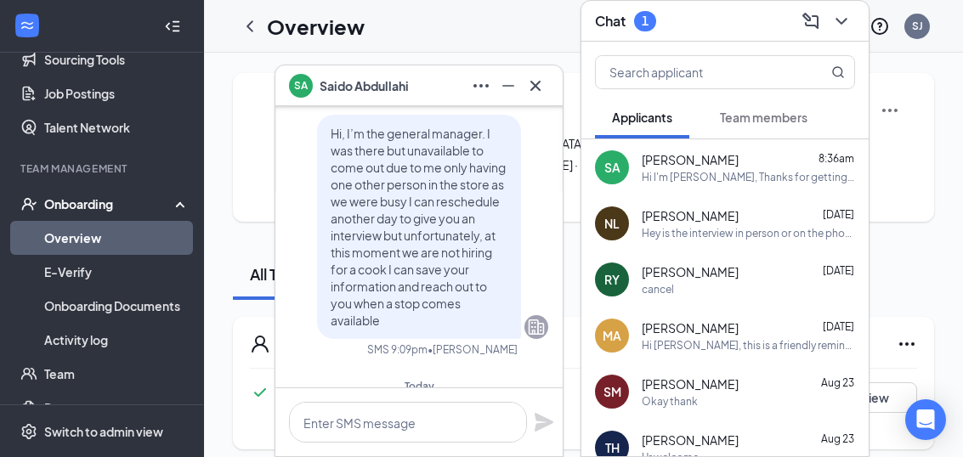
scroll to position [-336, 0]
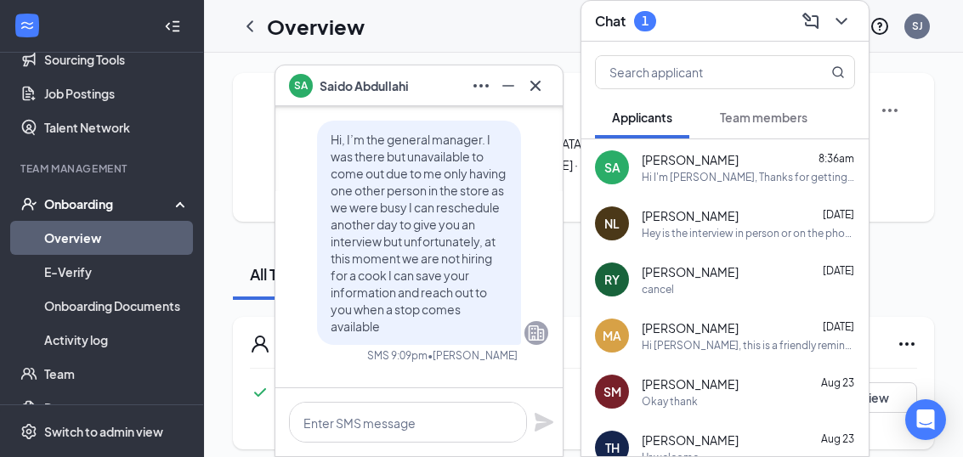
click at [537, 90] on icon "Cross" at bounding box center [535, 85] width 10 height 10
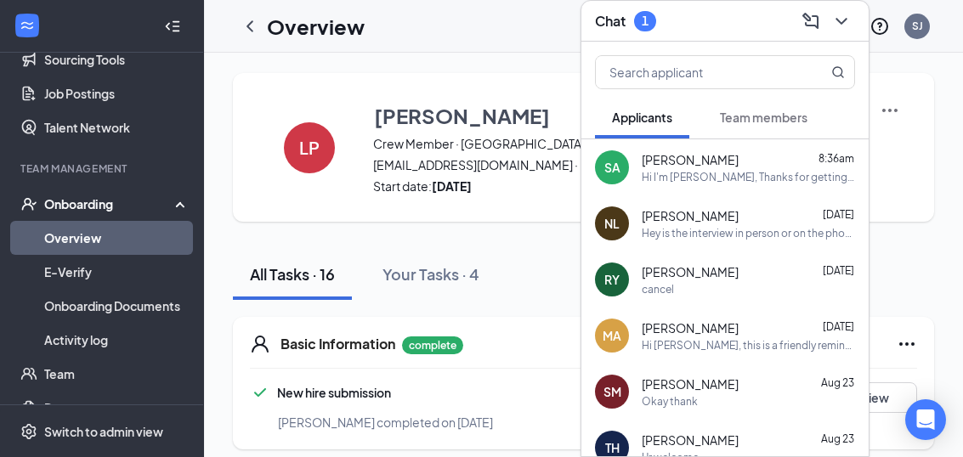
scroll to position [0, 0]
